Goal: Information Seeking & Learning: Check status

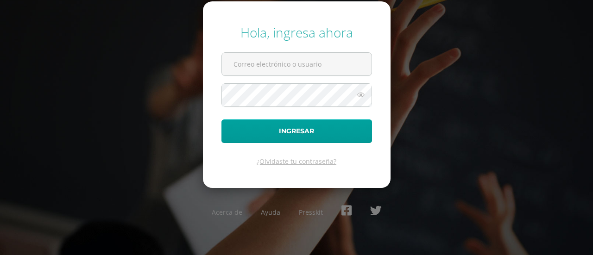
type input "[EMAIL_ADDRESS][DOMAIN_NAME]"
click at [364, 93] on icon at bounding box center [361, 94] width 12 height 11
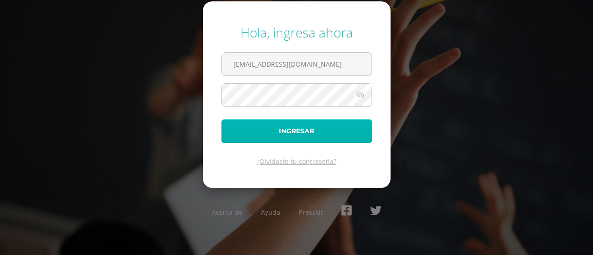
click at [343, 121] on button "Ingresar" at bounding box center [297, 132] width 151 height 24
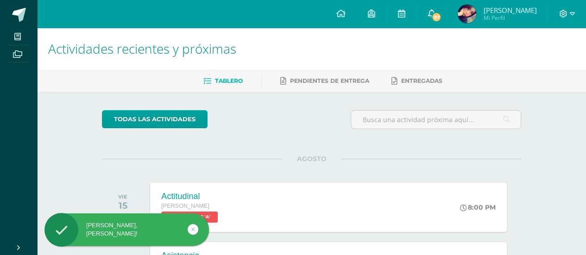
click at [441, 17] on span "67" at bounding box center [437, 17] width 10 height 10
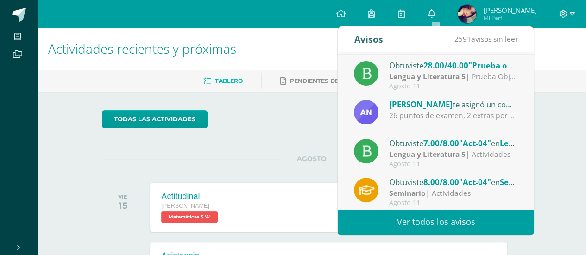
scroll to position [115, 0]
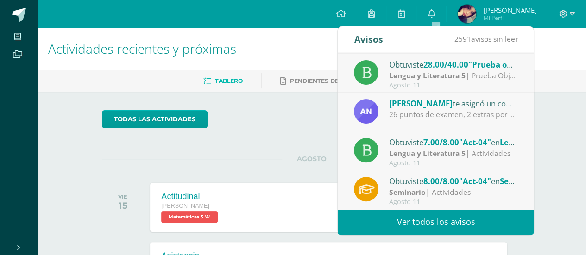
click at [496, 113] on div "26 puntos de examen, 2 extras por participar el día de la familia." at bounding box center [453, 114] width 129 height 11
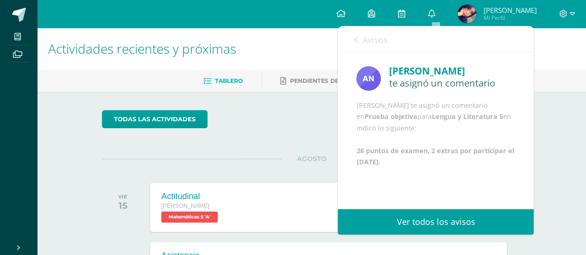
scroll to position [0, 0]
click at [347, 42] on div "Avisos 2590 avisos sin leer Avisos" at bounding box center [436, 39] width 196 height 26
click at [356, 43] on icon at bounding box center [356, 39] width 4 height 7
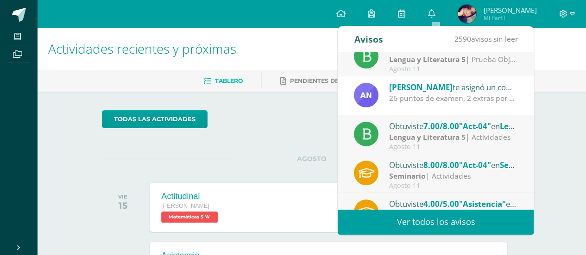
scroll to position [154, 0]
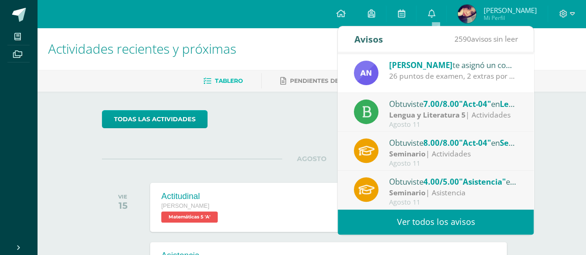
click at [471, 14] on img at bounding box center [467, 14] width 19 height 19
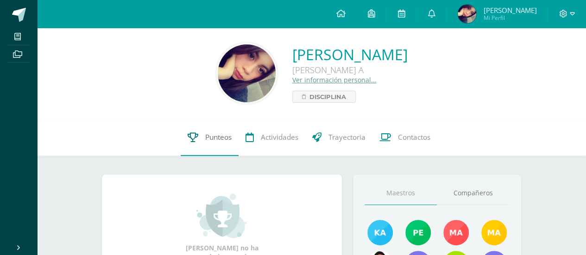
click at [201, 146] on link "Punteos" at bounding box center [210, 137] width 58 height 37
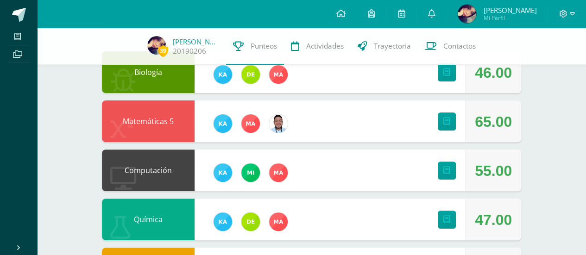
scroll to position [52, 0]
